Goal: Task Accomplishment & Management: Use online tool/utility

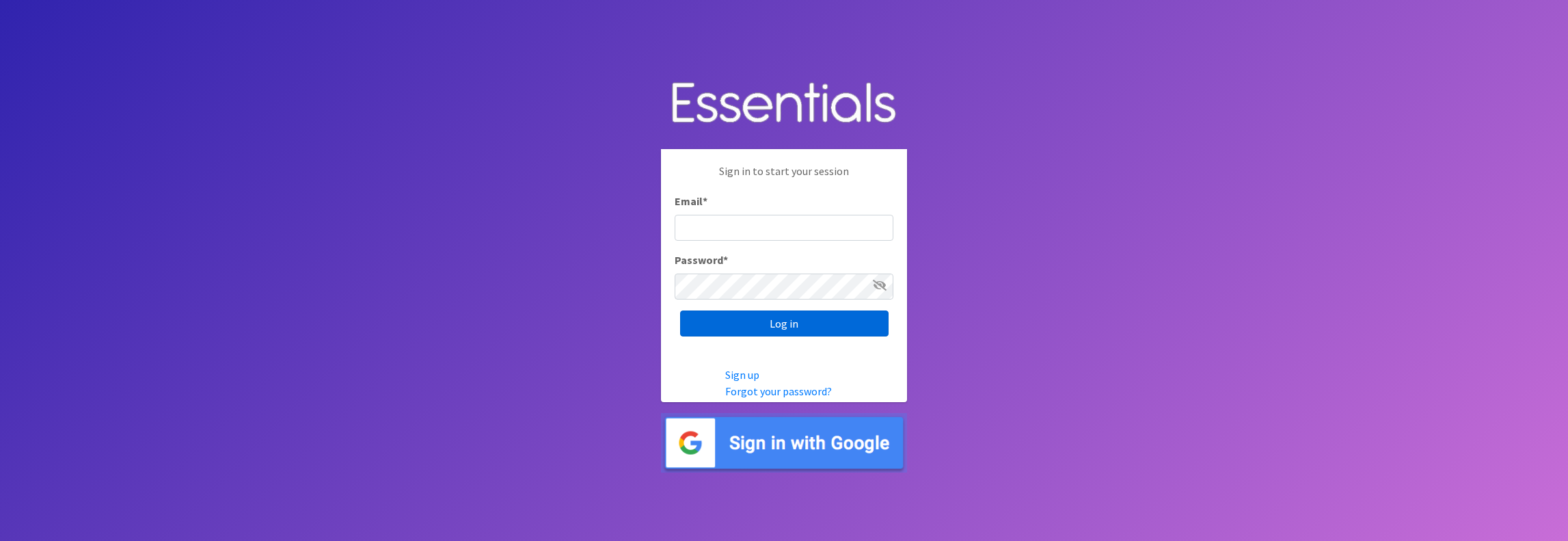
type input "jamie@villagediaperbank.org"
click at [779, 328] on input "Log in" at bounding box center [784, 323] width 208 height 26
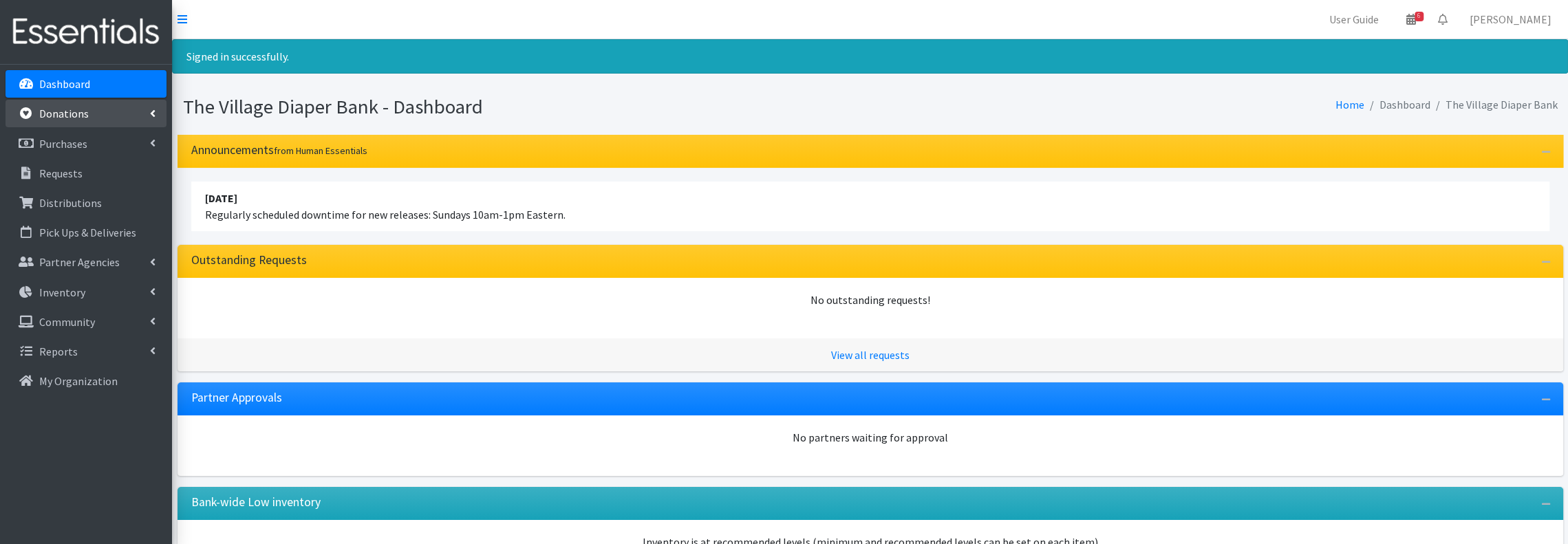
click at [55, 108] on p "Donations" at bounding box center [64, 113] width 50 height 14
click at [64, 135] on link "All Donations" at bounding box center [85, 144] width 161 height 28
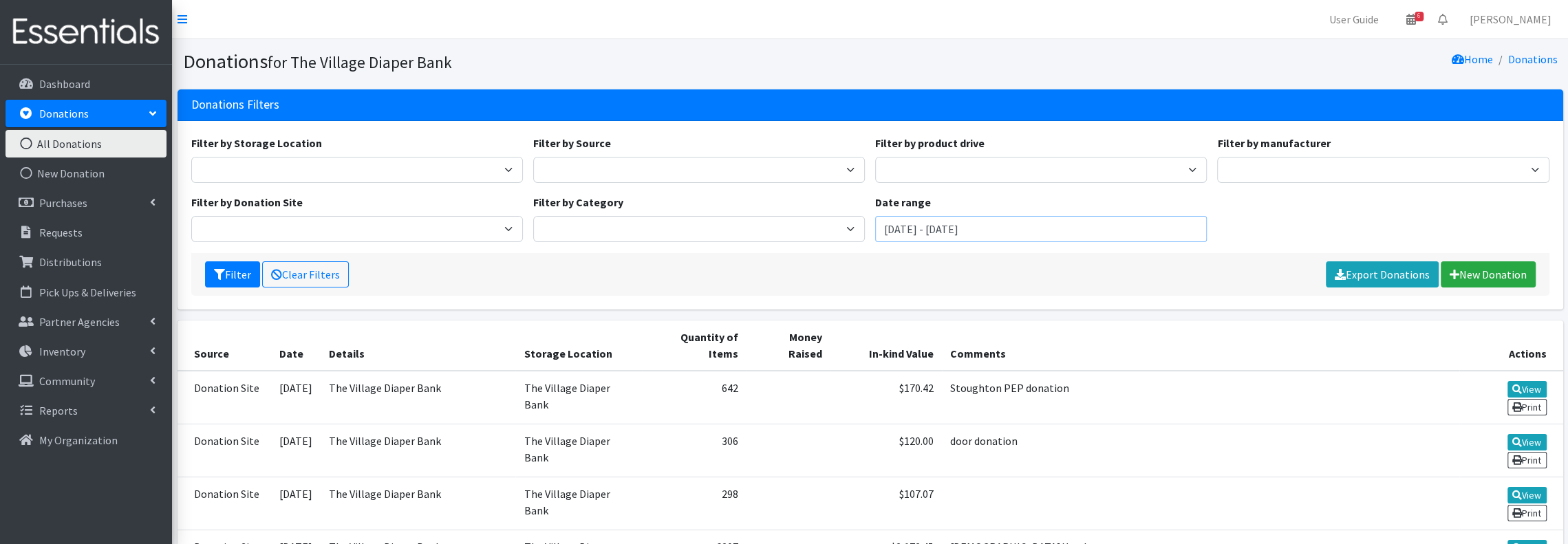
click at [970, 226] on input "[DATE] - [DATE]" at bounding box center [1041, 229] width 332 height 26
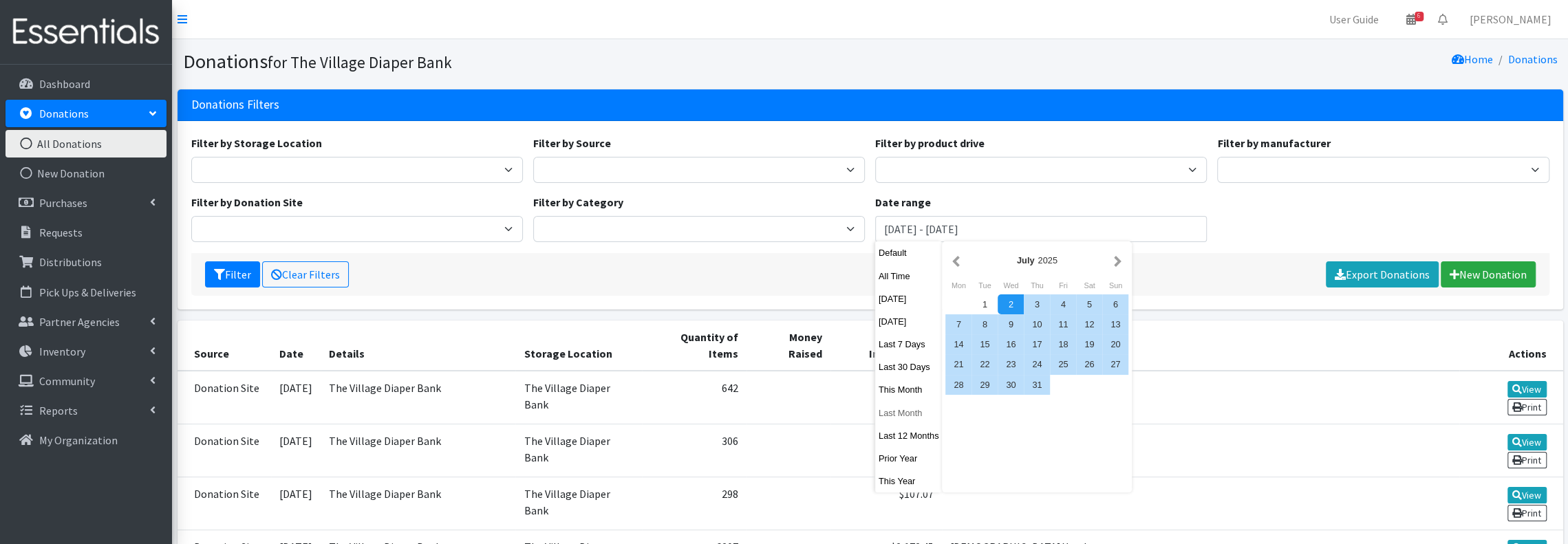
click at [916, 408] on button "Last Month" at bounding box center [909, 413] width 67 height 20
type input "[DATE] - [DATE]"
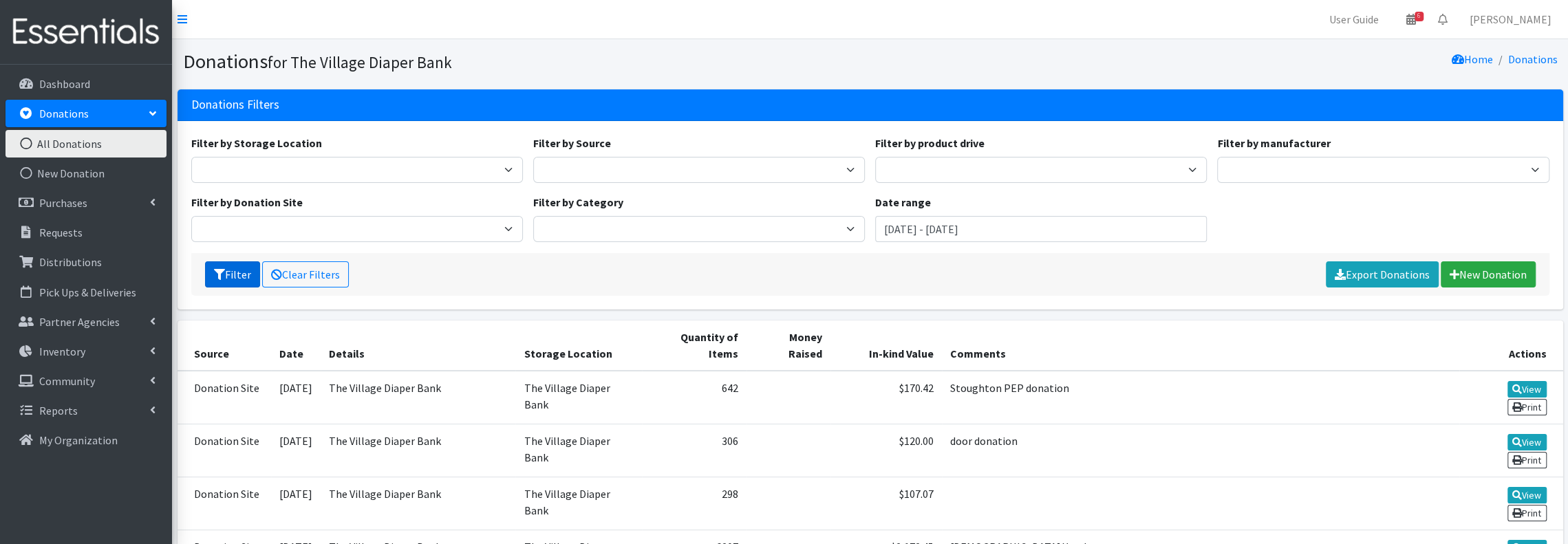
click at [234, 274] on button "Filter" at bounding box center [232, 274] width 55 height 26
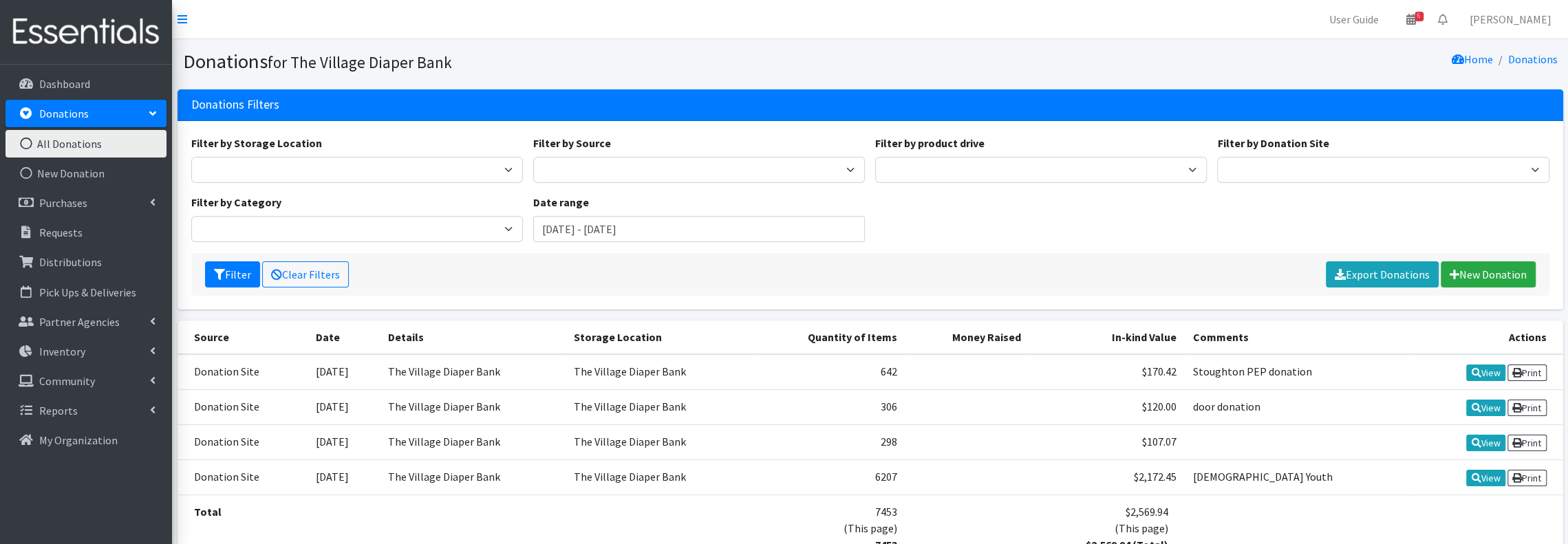
scroll to position [91, 0]
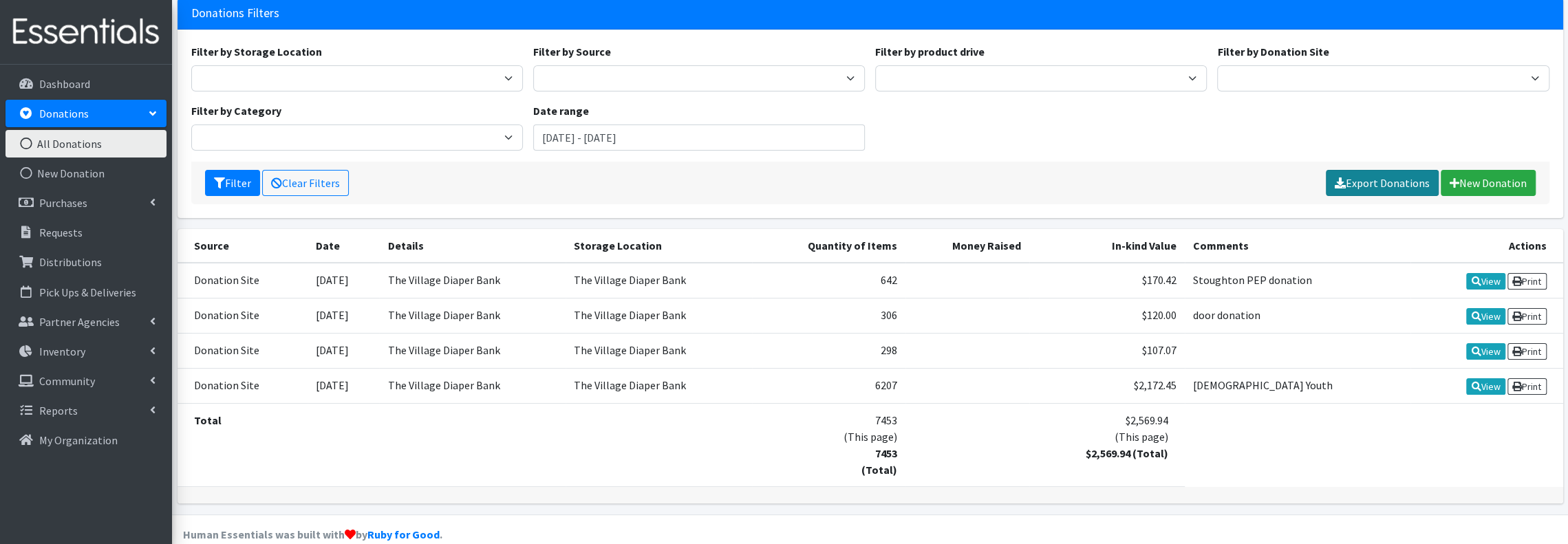
click at [1379, 180] on link "Export Donations" at bounding box center [1381, 183] width 113 height 26
